Goal: Information Seeking & Learning: Check status

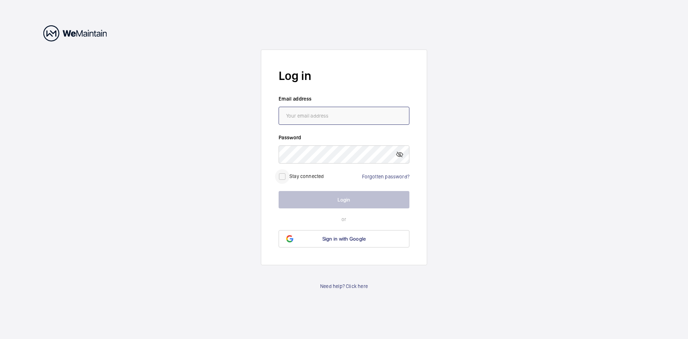
type input "[EMAIL_ADDRESS][PERSON_NAME][DOMAIN_NAME]"
click at [282, 175] on input "checkbox" at bounding box center [282, 176] width 14 height 14
checkbox input "true"
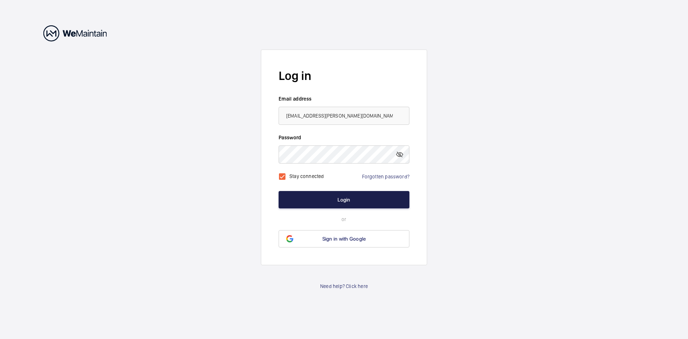
click at [311, 202] on button "Login" at bounding box center [344, 199] width 131 height 17
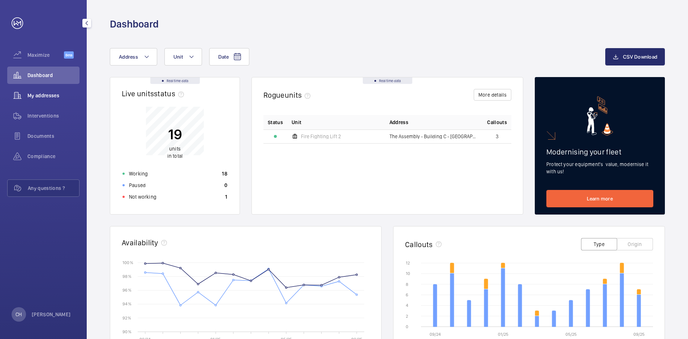
click at [50, 95] on span "My addresses" at bounding box center [53, 95] width 52 height 7
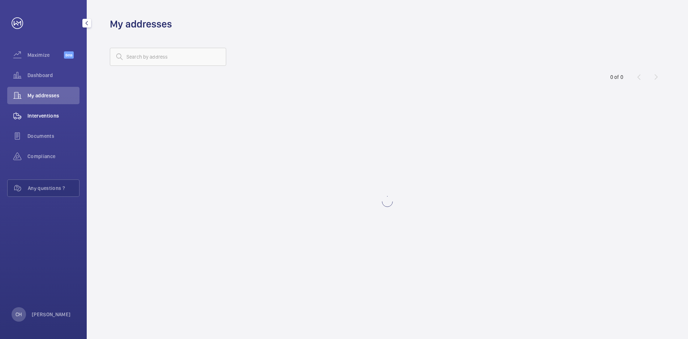
click at [56, 117] on span "Interventions" at bounding box center [53, 115] width 52 height 7
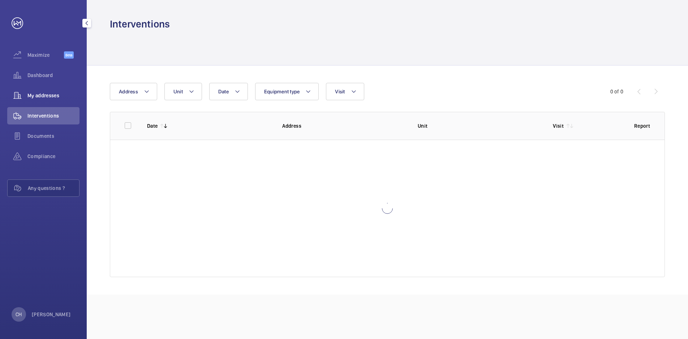
click at [54, 100] on div "My addresses" at bounding box center [43, 95] width 72 height 17
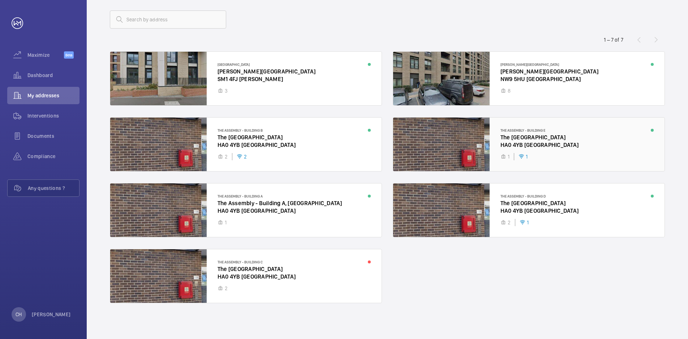
scroll to position [38, 0]
click at [331, 267] on div at bounding box center [245, 275] width 271 height 53
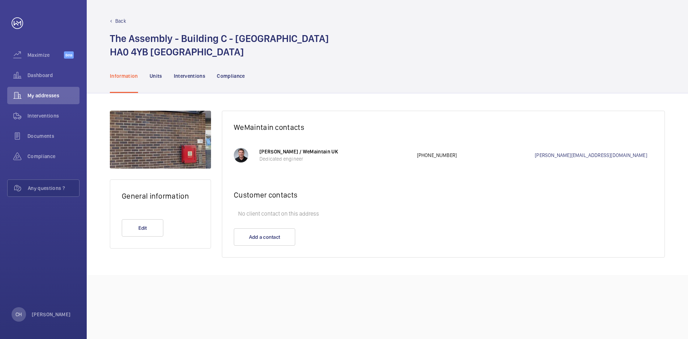
click at [168, 75] on nav "Information Units Interventions Compliance" at bounding box center [177, 76] width 135 height 34
click at [161, 75] on p "Units" at bounding box center [156, 75] width 13 height 7
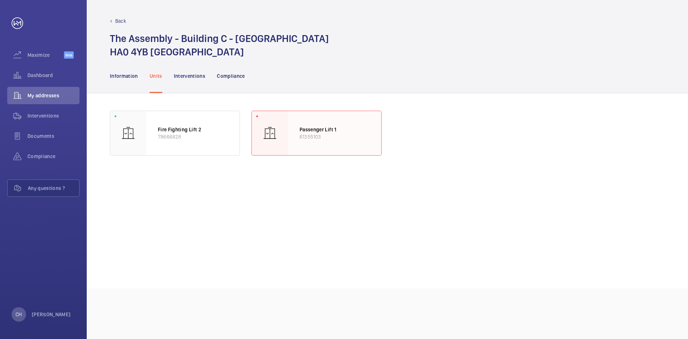
click at [304, 129] on p "Passenger Lift 1" at bounding box center [335, 129] width 70 height 7
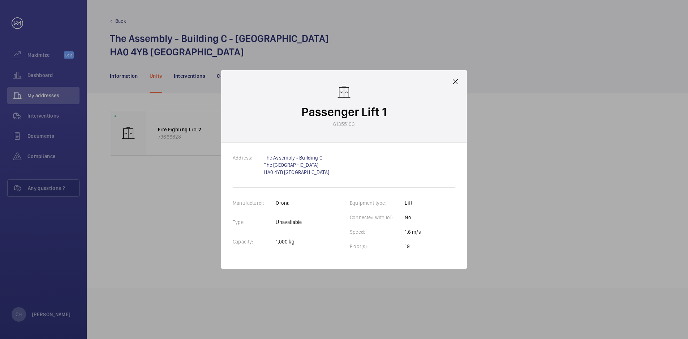
click at [455, 82] on mat-icon at bounding box center [455, 81] width 9 height 9
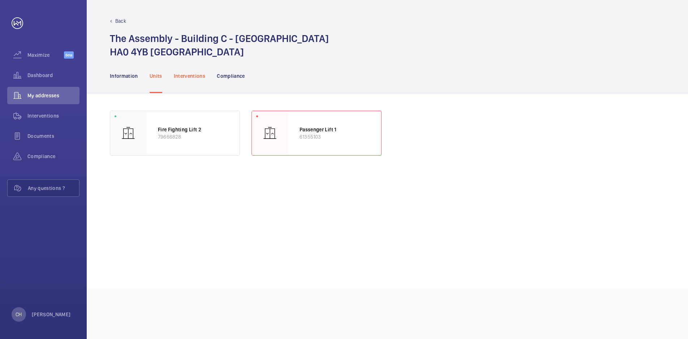
click at [185, 78] on p "Interventions" at bounding box center [190, 75] width 32 height 7
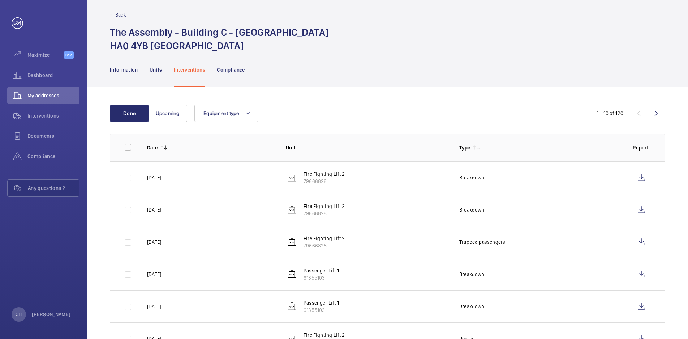
scroll to position [6, 0]
click at [233, 77] on div "Compliance" at bounding box center [231, 70] width 28 height 34
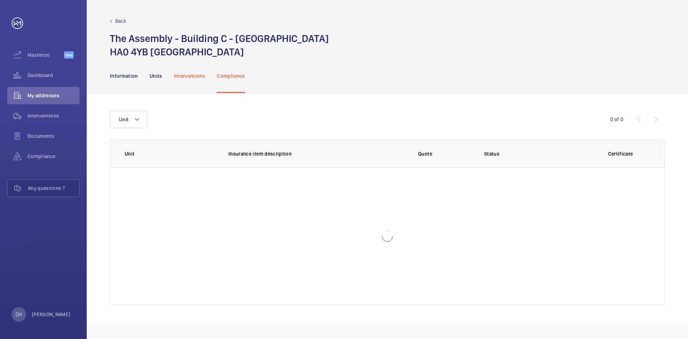
click at [187, 69] on div "Interventions" at bounding box center [190, 76] width 32 height 34
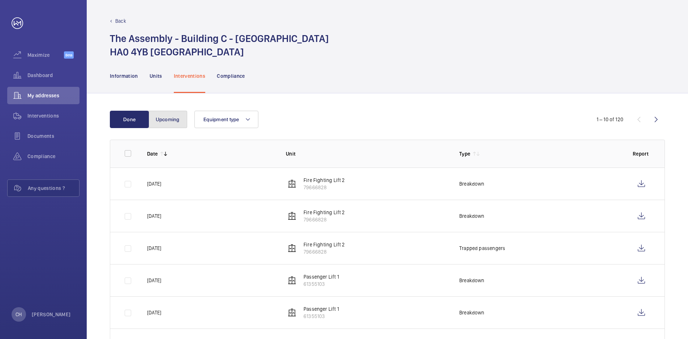
click at [161, 117] on button "Upcoming" at bounding box center [167, 119] width 39 height 17
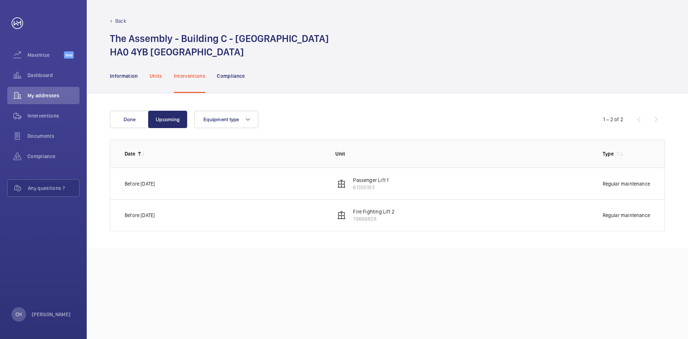
click at [153, 77] on p "Units" at bounding box center [156, 75] width 13 height 7
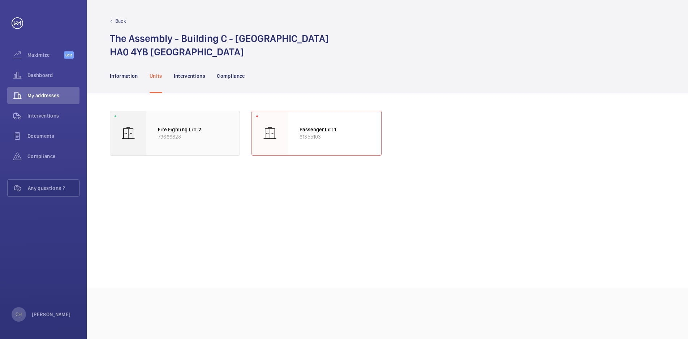
click at [191, 134] on p "79666828" at bounding box center [193, 136] width 70 height 7
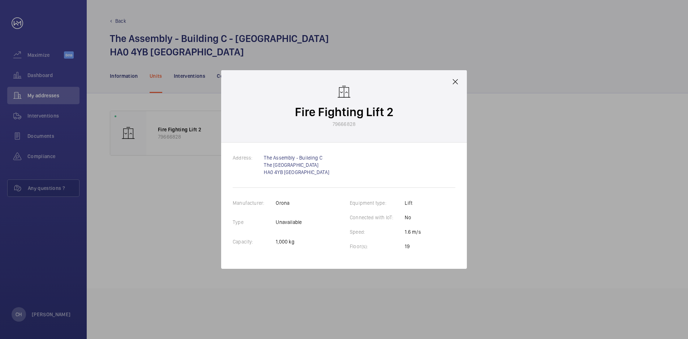
click at [456, 78] on mat-icon at bounding box center [455, 81] width 9 height 9
